Goal: Task Accomplishment & Management: Manage account settings

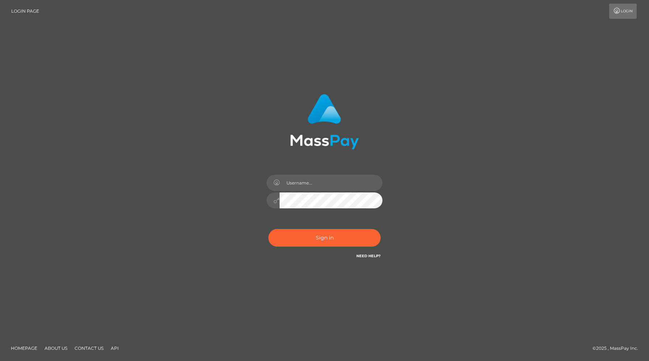
type input "[EMAIL_ADDRESS][DOMAIN_NAME]"
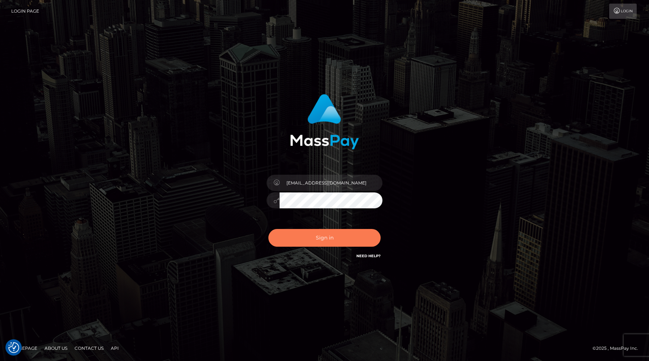
click at [316, 235] on button "Sign in" at bounding box center [324, 238] width 112 height 18
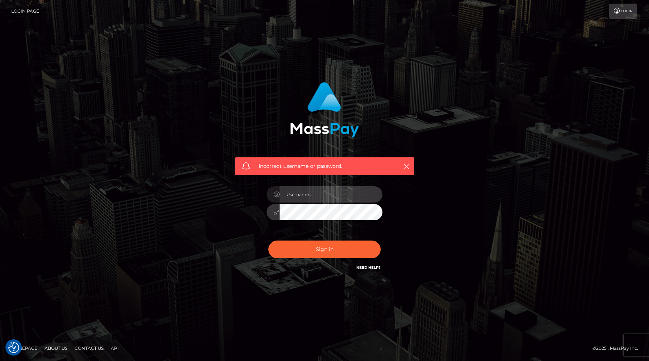
click at [332, 195] on input "text" at bounding box center [330, 194] width 103 height 16
type input "[EMAIL_ADDRESS][DOMAIN_NAME]"
click at [268, 241] on button "Sign in" at bounding box center [324, 250] width 112 height 18
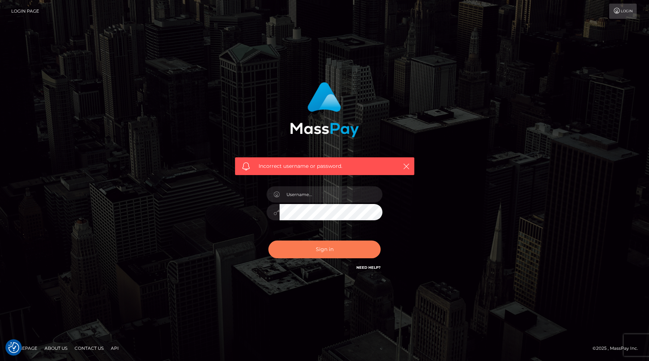
click at [330, 256] on button "Sign in" at bounding box center [324, 250] width 112 height 18
